Goal: Find specific page/section: Find specific page/section

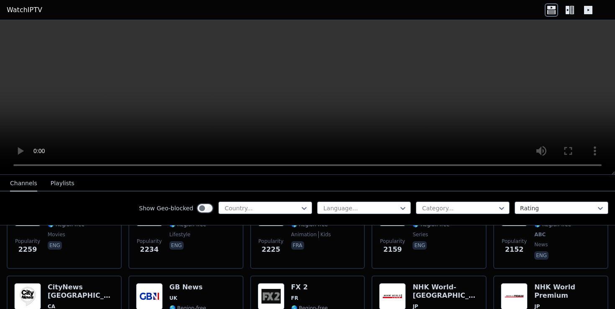
scroll to position [469, 0]
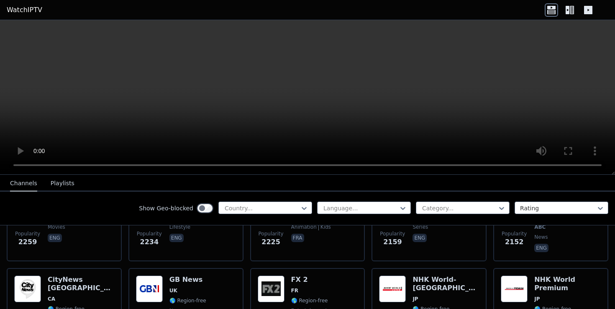
click at [574, 9] on icon at bounding box center [569, 9] width 13 height 13
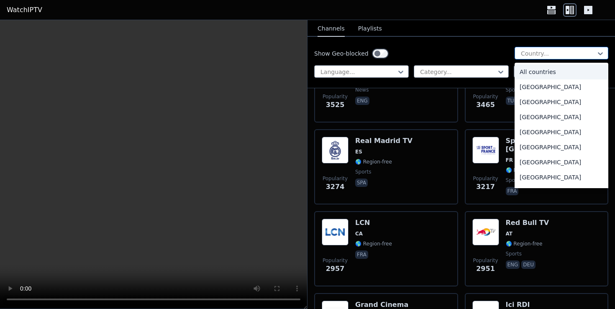
click at [524, 56] on div at bounding box center [558, 53] width 76 height 8
click at [470, 75] on div at bounding box center [457, 72] width 77 height 8
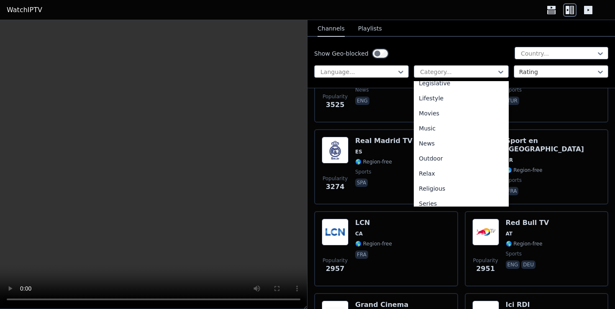
scroll to position [284, 0]
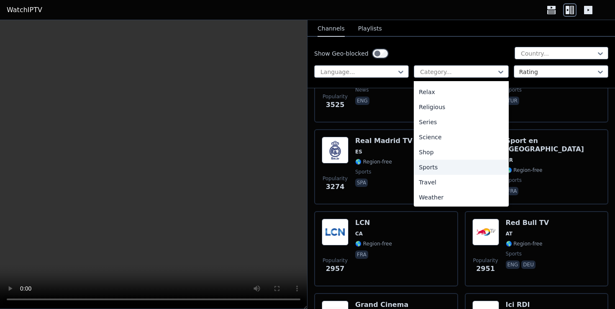
click at [446, 170] on div "Sports" at bounding box center [460, 167] width 94 height 15
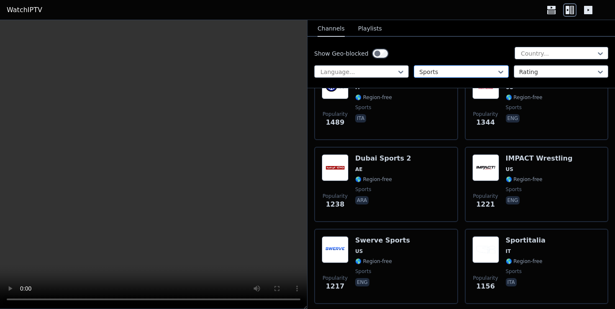
scroll to position [544, 0]
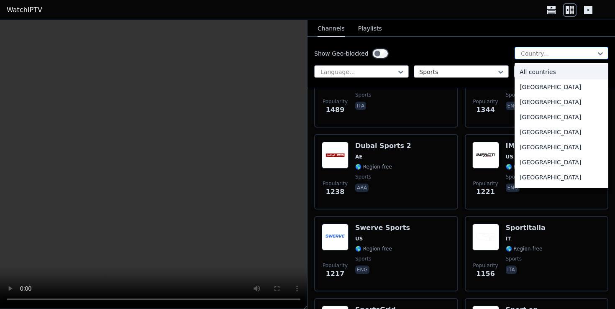
click at [538, 52] on div at bounding box center [558, 53] width 76 height 8
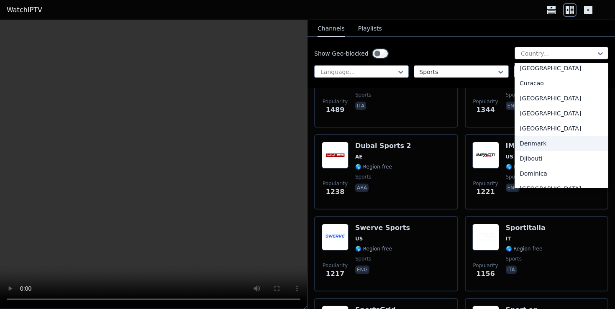
scroll to position [686, 0]
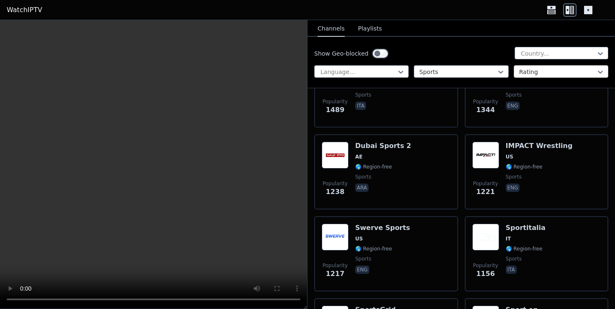
click at [541, 69] on div at bounding box center [557, 72] width 77 height 8
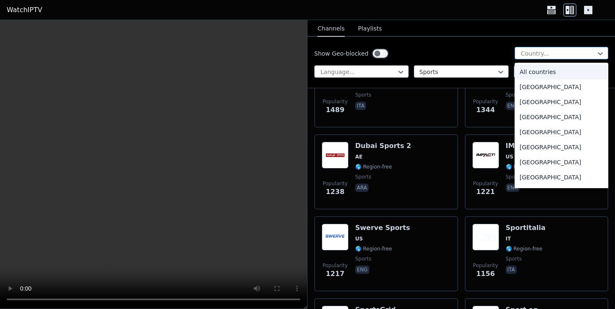
click at [548, 50] on div at bounding box center [558, 53] width 76 height 8
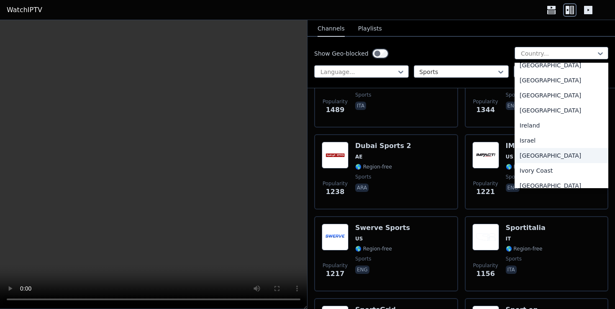
scroll to position [1295, 0]
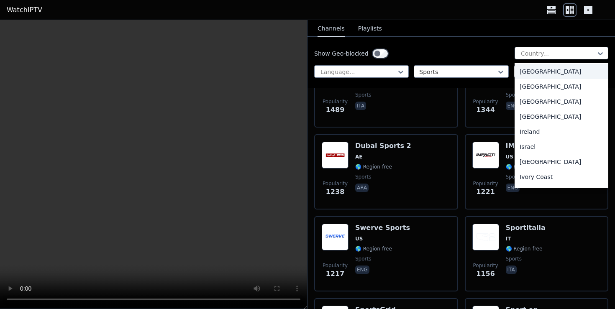
click at [533, 79] on div "[GEOGRAPHIC_DATA]" at bounding box center [561, 71] width 94 height 15
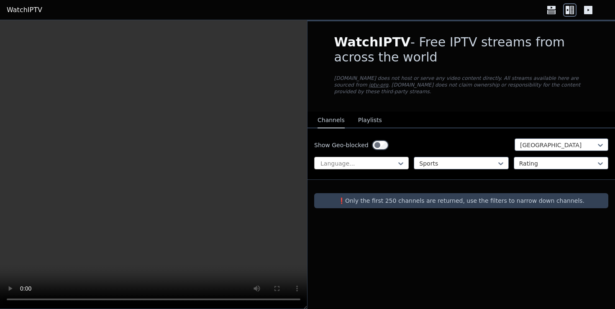
click at [396, 163] on div at bounding box center [357, 163] width 77 height 8
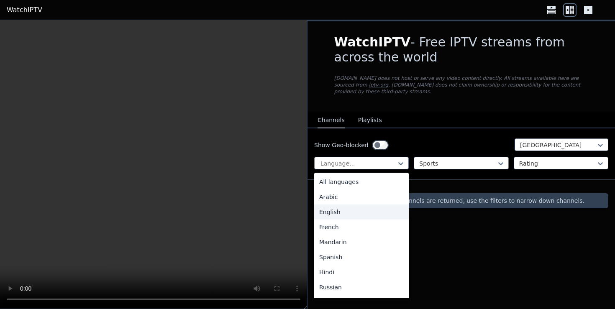
click at [375, 211] on div "English" at bounding box center [361, 211] width 94 height 15
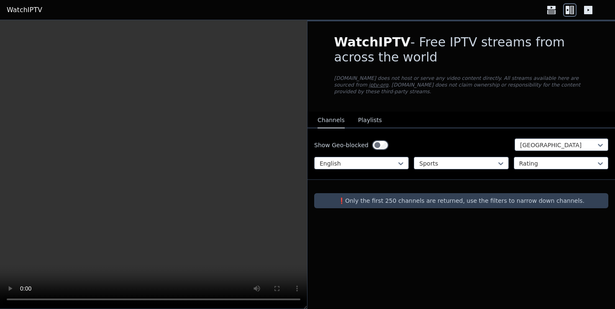
click at [19, 14] on link "WatchIPTV" at bounding box center [25, 10] width 36 height 10
